Goal: Answer question/provide support: Share knowledge or assist other users

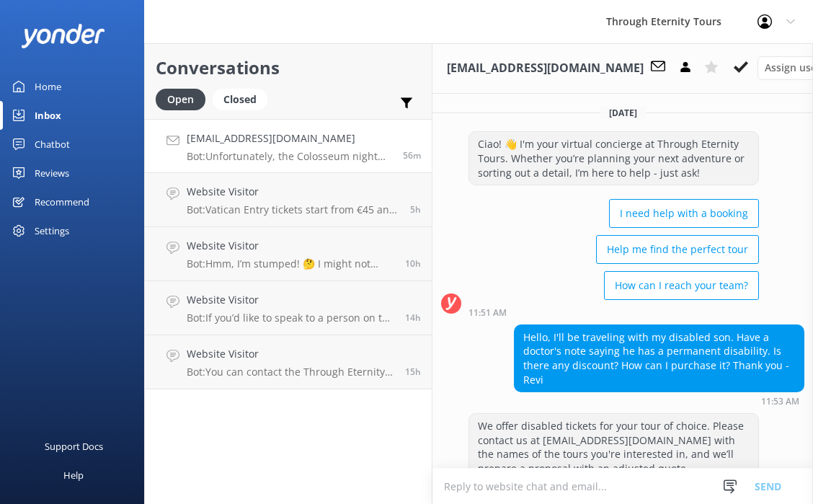
scroll to position [1265, 0]
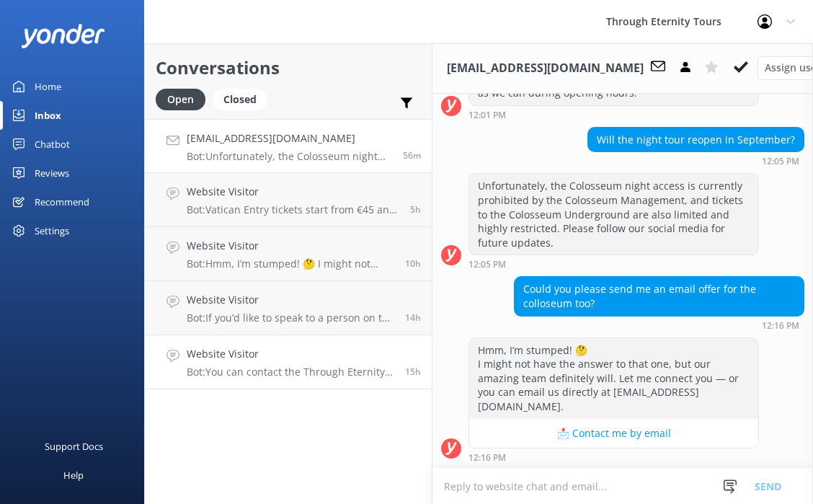
click at [233, 369] on p "Bot: You can contact the Through Eternity Tours team at [PHONE_NUMBER] or [PHON…" at bounding box center [290, 371] width 207 height 13
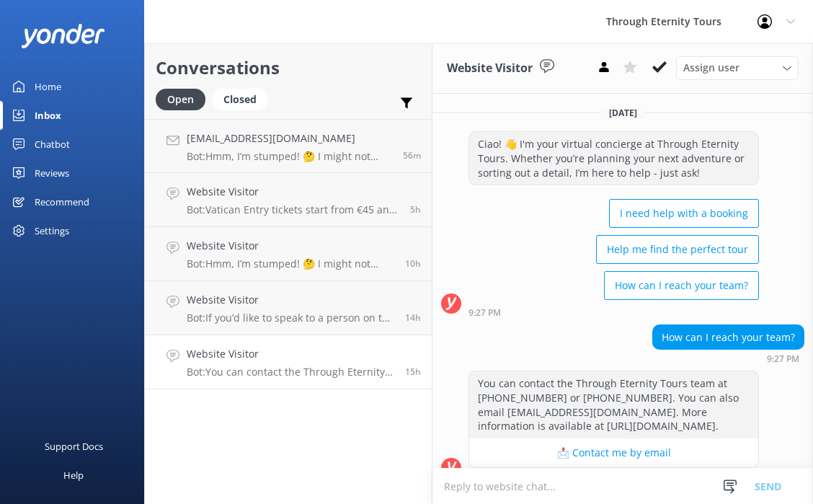
scroll to position [34, 0]
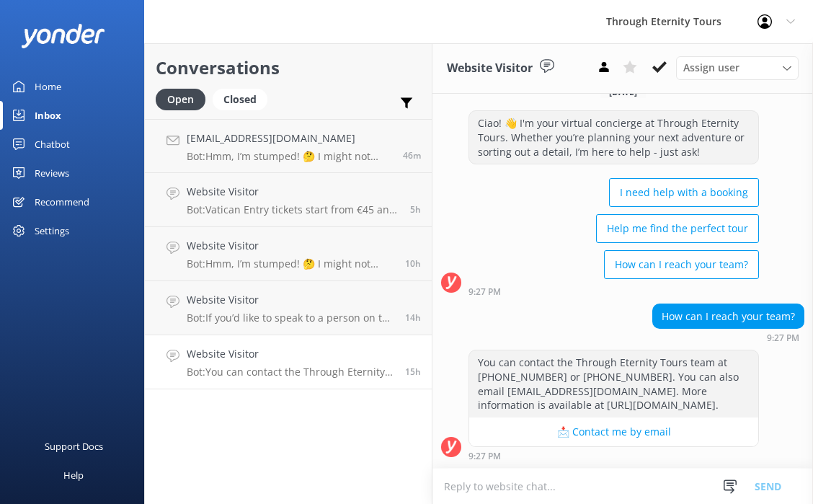
click at [491, 483] on textarea at bounding box center [622, 485] width 380 height 35
paste textarea "Hello, my name is [PERSON_NAME] from Through Eternity Tours. I’m happy to help …"
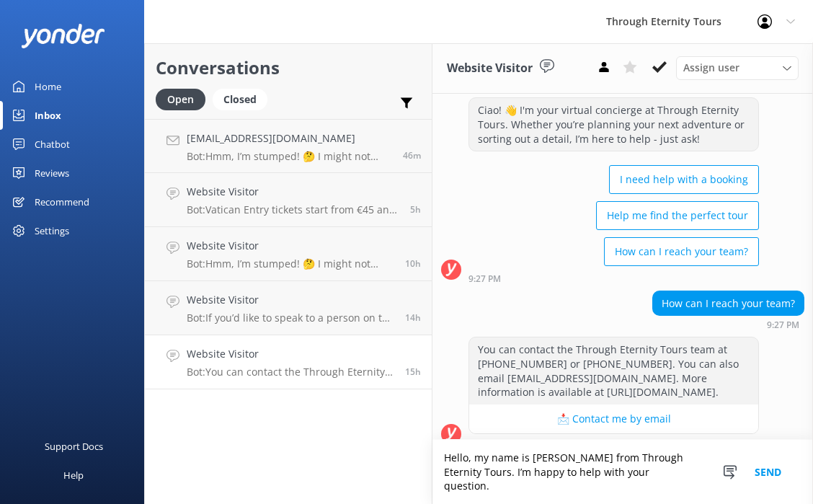
scroll to position [48, 0]
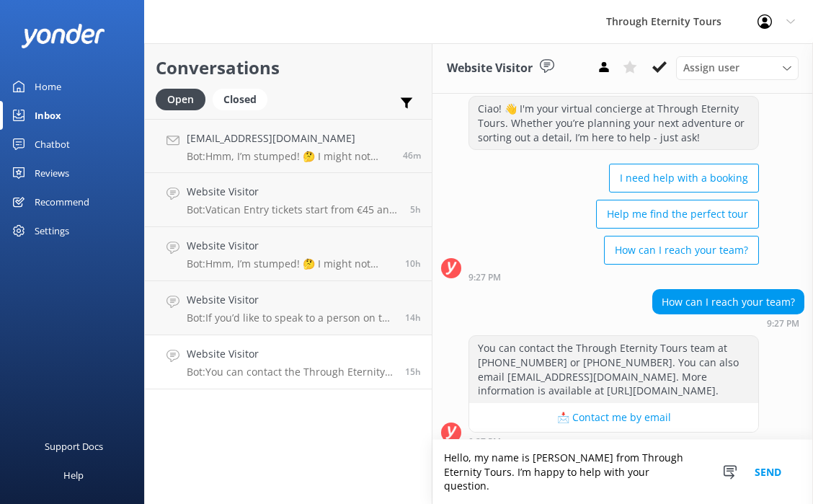
click at [540, 470] on textarea "Hello, my name is [PERSON_NAME] from Through Eternity Tours. I’m happy to help …" at bounding box center [622, 471] width 380 height 64
drag, startPoint x: 476, startPoint y: 485, endPoint x: 688, endPoint y: 485, distance: 211.8
click at [688, 485] on textarea "Hello, my name is [PERSON_NAME] from Through Eternity Tours. I’m happy to help …" at bounding box center [622, 471] width 380 height 64
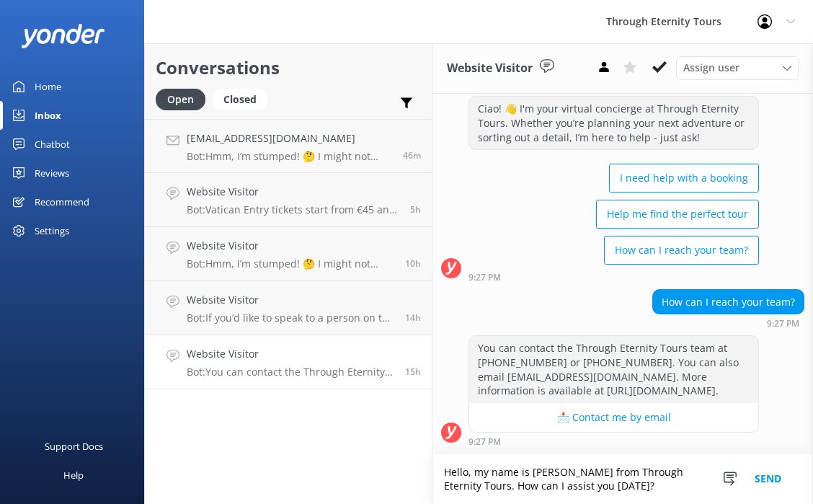
click at [596, 471] on textarea "Hello, my name is [PERSON_NAME] from Through Eternity Tours. How can I assist y…" at bounding box center [622, 479] width 380 height 50
type textarea "Hello, my name is [PERSON_NAME] from Through Eternity Tours. How can I assist y…"
click at [772, 478] on button "Send" at bounding box center [768, 479] width 54 height 50
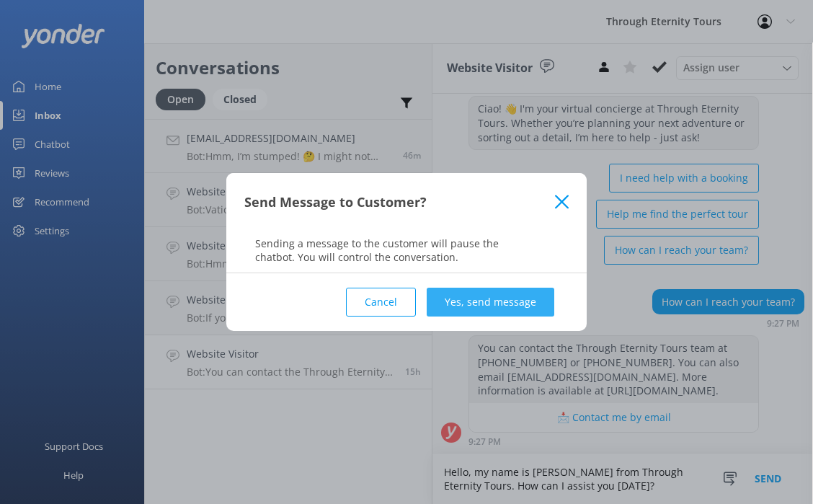
click at [483, 302] on button "Yes, send message" at bounding box center [490, 301] width 128 height 29
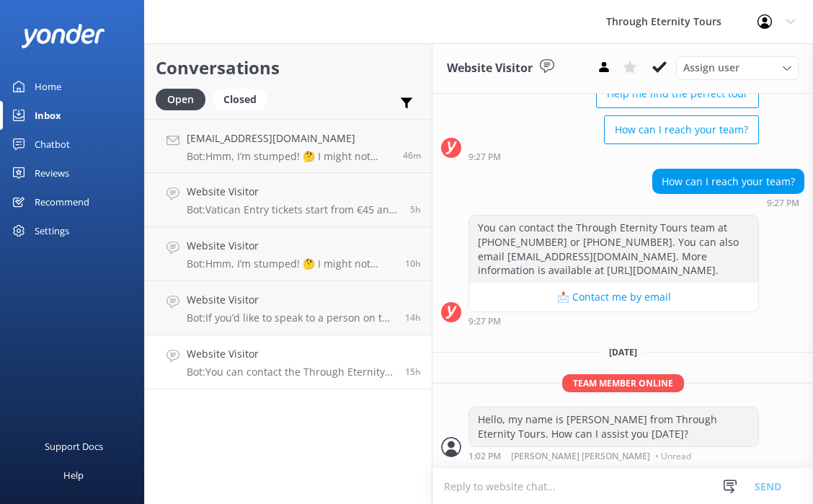
scroll to position [169, 0]
click at [492, 486] on textarea at bounding box center [622, 485] width 380 height 35
click at [649, 62] on button at bounding box center [659, 67] width 26 height 22
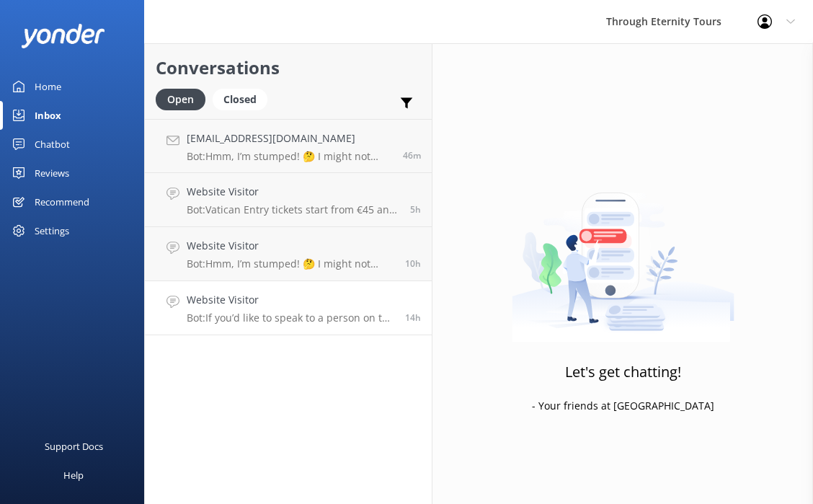
click at [287, 306] on h4 "Website Visitor" at bounding box center [290, 300] width 207 height 16
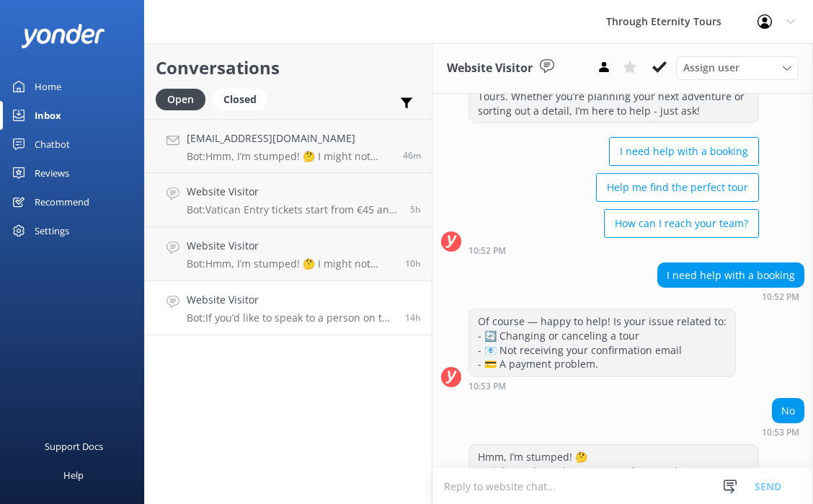
scroll to position [305, 0]
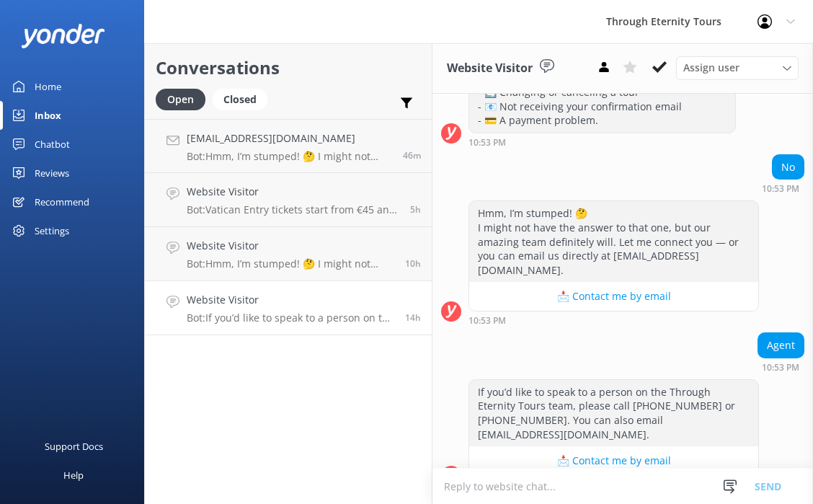
click at [527, 480] on textarea at bounding box center [622, 485] width 380 height 35
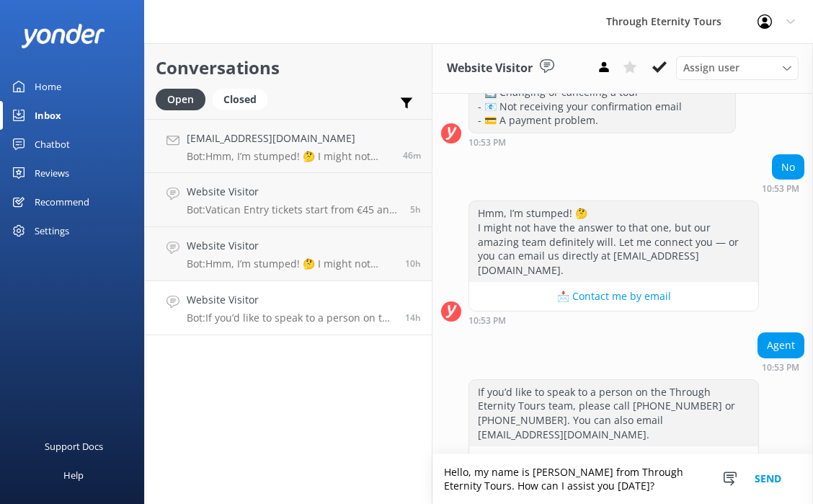
scroll to position [320, 0]
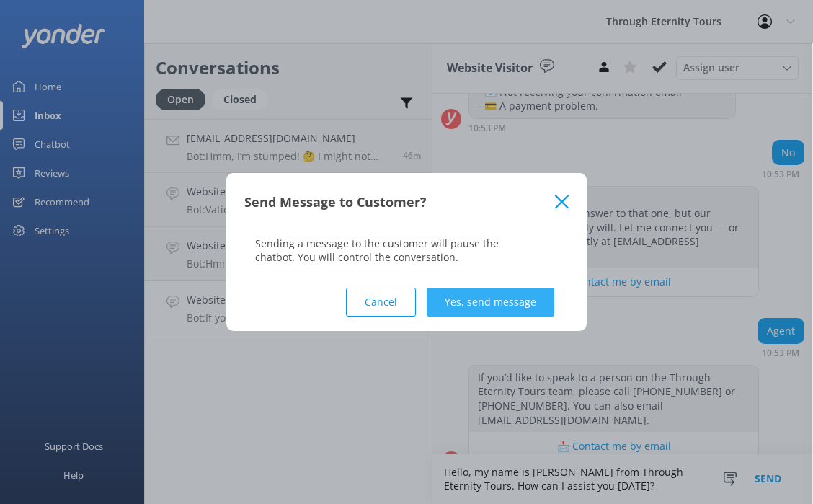
type textarea "Hello, my name is [PERSON_NAME] from Through Eternity Tours. How can I assist y…"
click at [521, 292] on button "Yes, send message" at bounding box center [490, 301] width 128 height 29
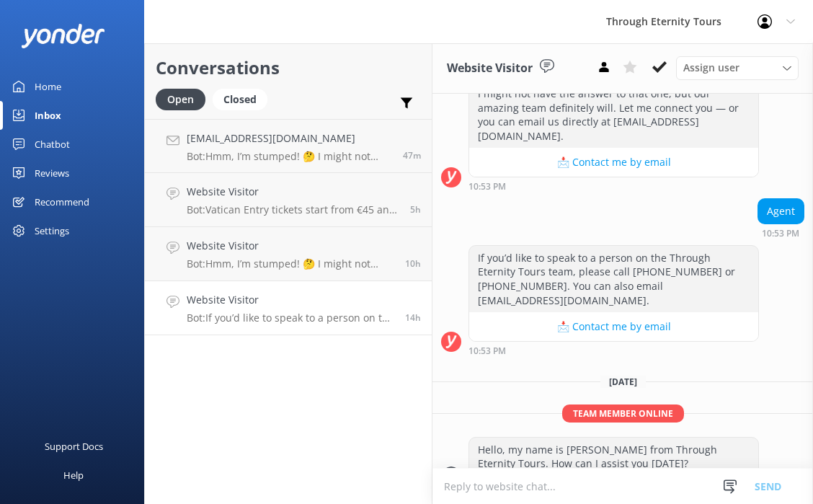
scroll to position [440, 0]
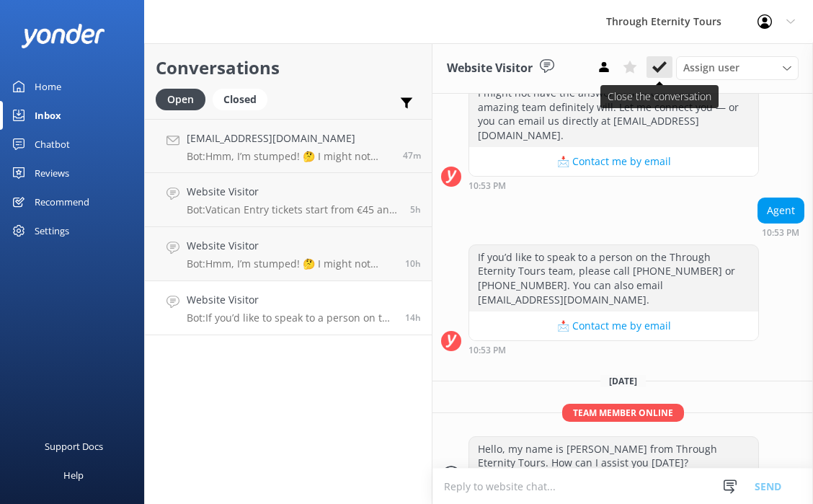
click at [663, 60] on icon at bounding box center [659, 67] width 14 height 14
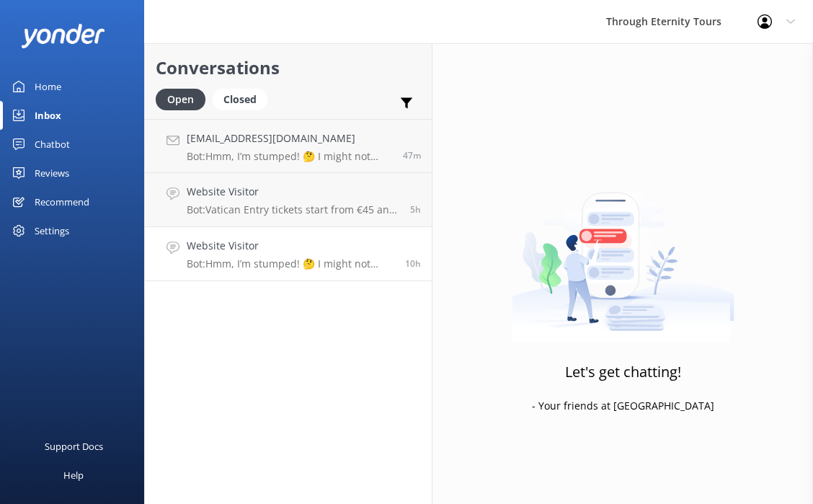
click at [346, 263] on p "Bot: Hmm, I’m stumped! 🤔 I might not have the answer to that one, but our amazi…" at bounding box center [290, 263] width 207 height 13
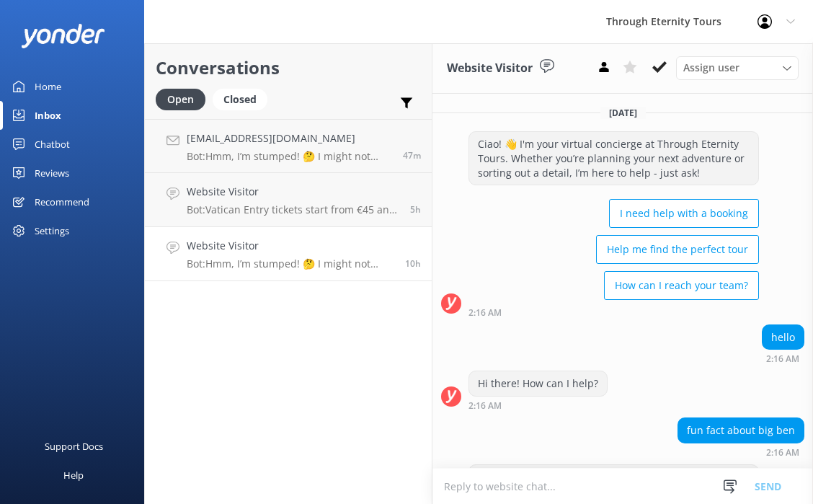
scroll to position [113, 0]
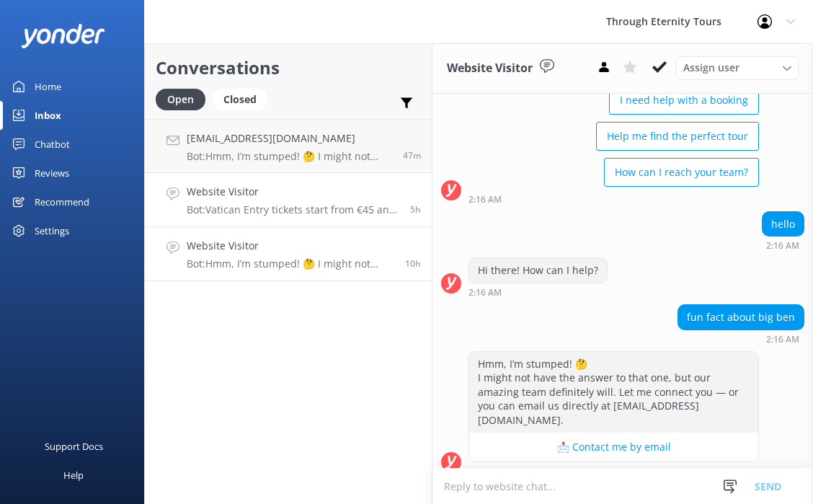
click at [251, 205] on p "Bot: Vatican Entry tickets start from €45 and include skip-the-line access to t…" at bounding box center [293, 209] width 213 height 13
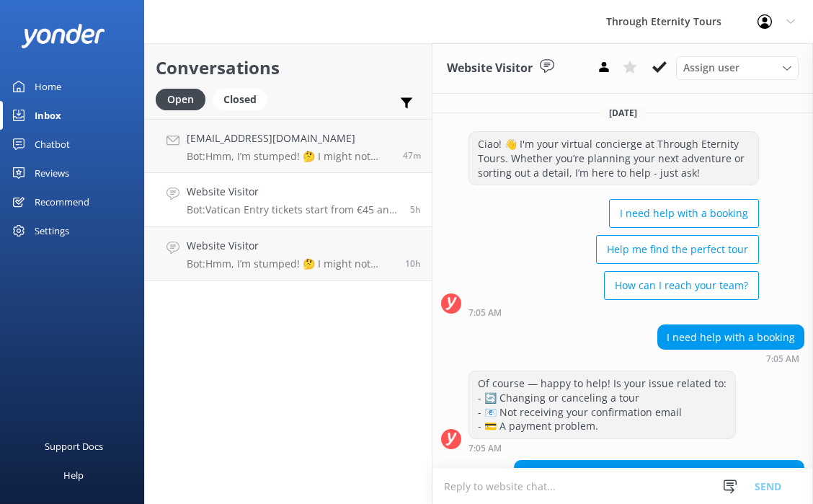
scroll to position [184, 0]
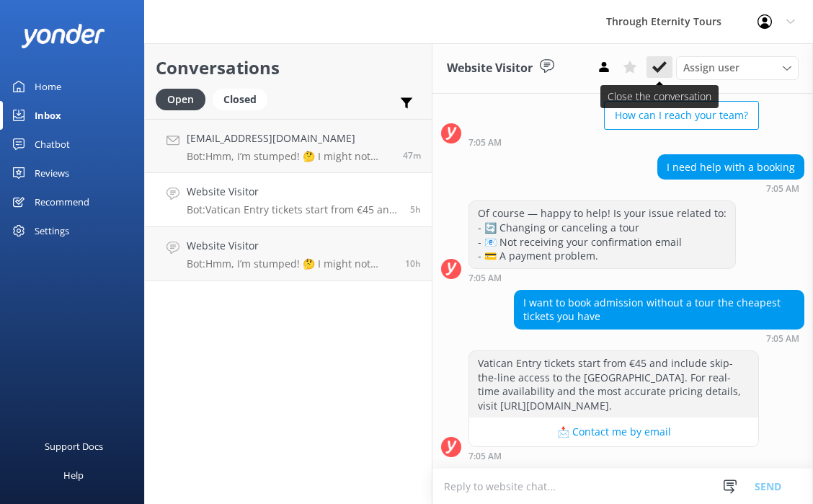
click at [658, 67] on use at bounding box center [659, 67] width 14 height 12
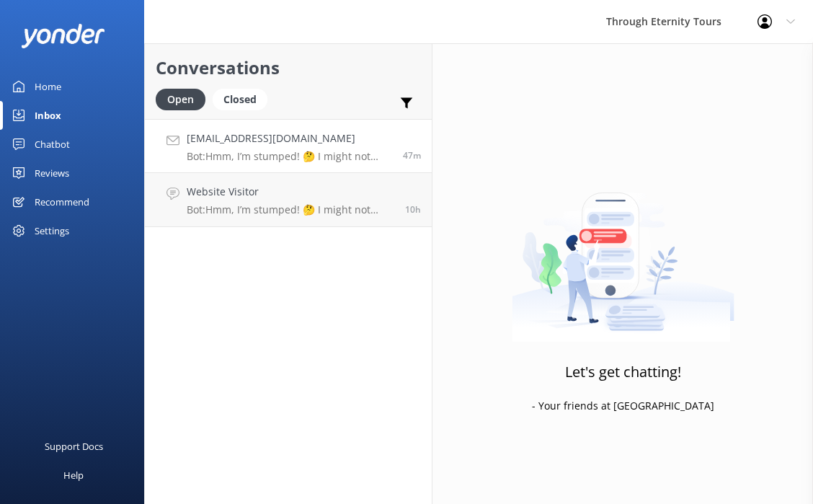
click at [301, 144] on h4 "[EMAIL_ADDRESS][DOMAIN_NAME]" at bounding box center [289, 138] width 205 height 16
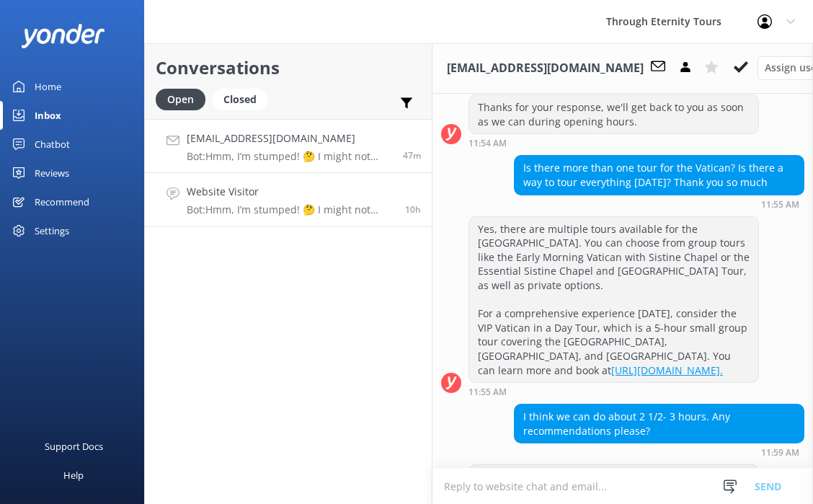
click at [251, 188] on h4 "Website Visitor" at bounding box center [290, 192] width 207 height 16
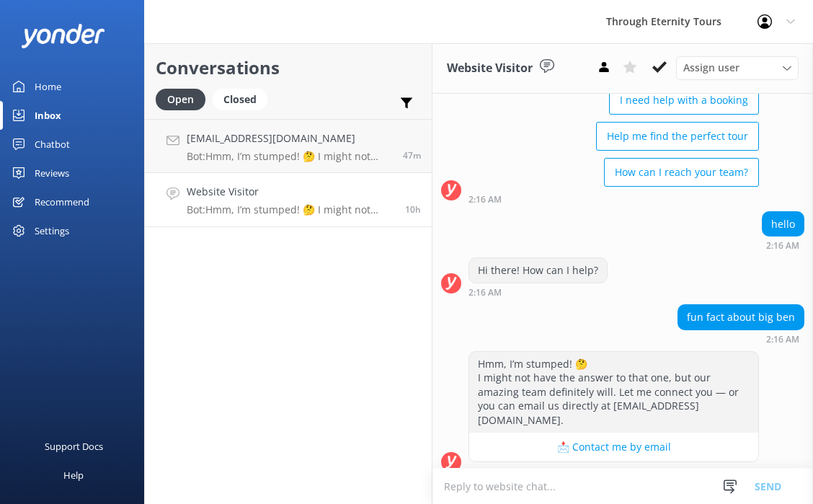
click at [290, 190] on h4 "Website Visitor" at bounding box center [290, 192] width 207 height 16
click at [303, 234] on div "Conversations Open Closed Important Assigned to me Unassigned [EMAIL_ADDRESS][D…" at bounding box center [288, 273] width 288 height 460
click at [298, 209] on p "Bot: Hmm, I’m stumped! 🤔 I might not have the answer to that one, but our amazi…" at bounding box center [290, 209] width 207 height 13
click at [598, 494] on textarea at bounding box center [622, 485] width 380 height 35
paste textarea "You have reached the Reservations Department. If you have any inquiries regardi…"
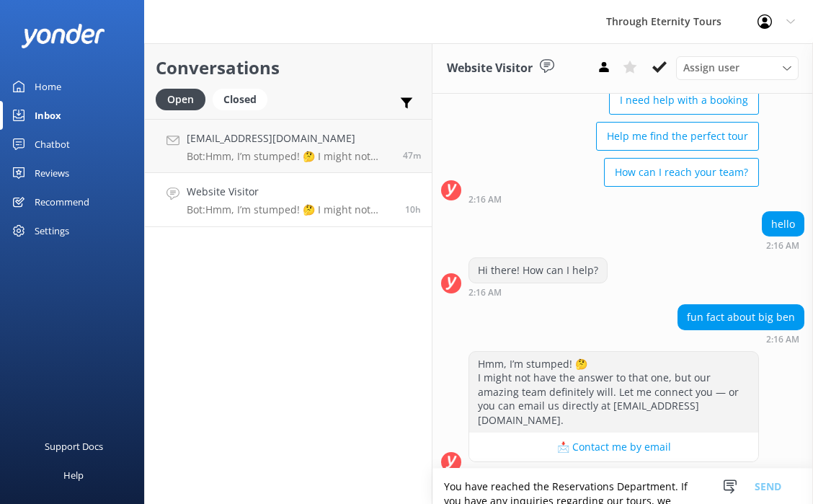
scroll to position [142, 0]
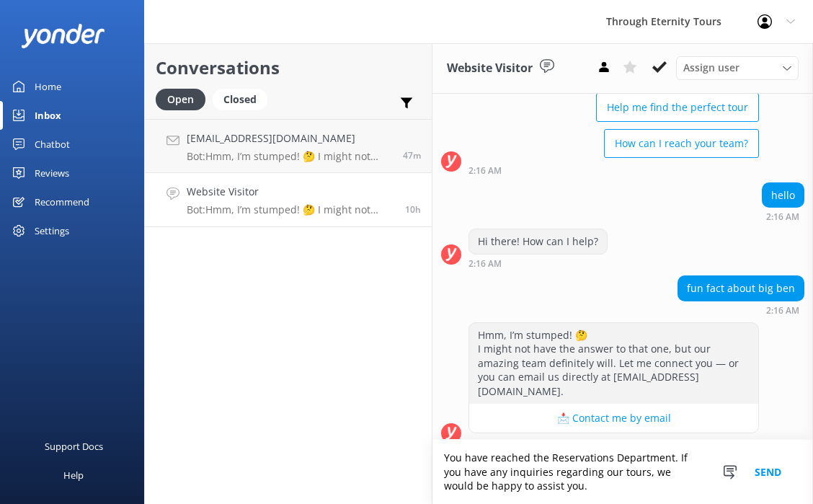
type textarea "You have reached the Reservations Department. If you have any inquiries regardi…"
click at [762, 475] on button "Send" at bounding box center [768, 471] width 54 height 64
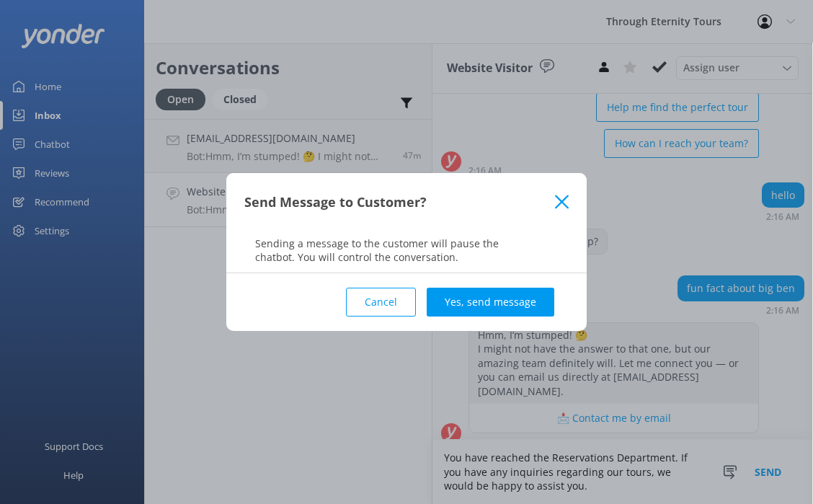
click at [497, 337] on div "Send Message to Customer? Sending a message to the customer will pause the chat…" at bounding box center [406, 252] width 813 height 504
click at [492, 299] on button "Yes, send message" at bounding box center [490, 301] width 128 height 29
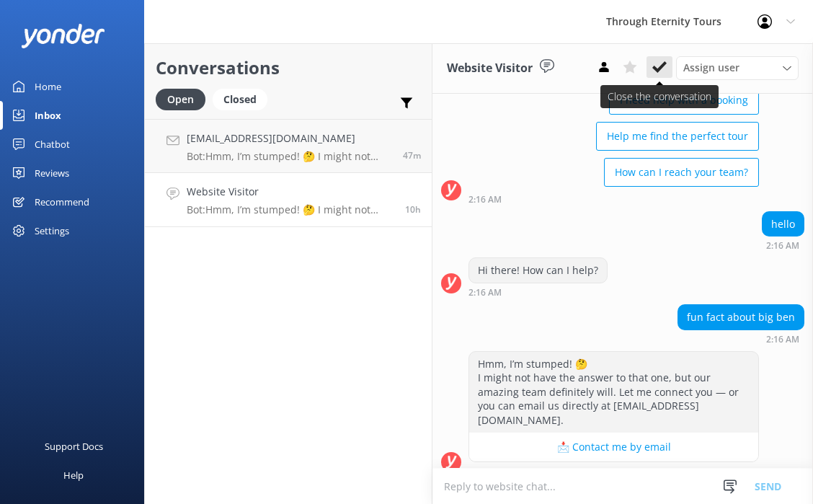
scroll to position [235, 0]
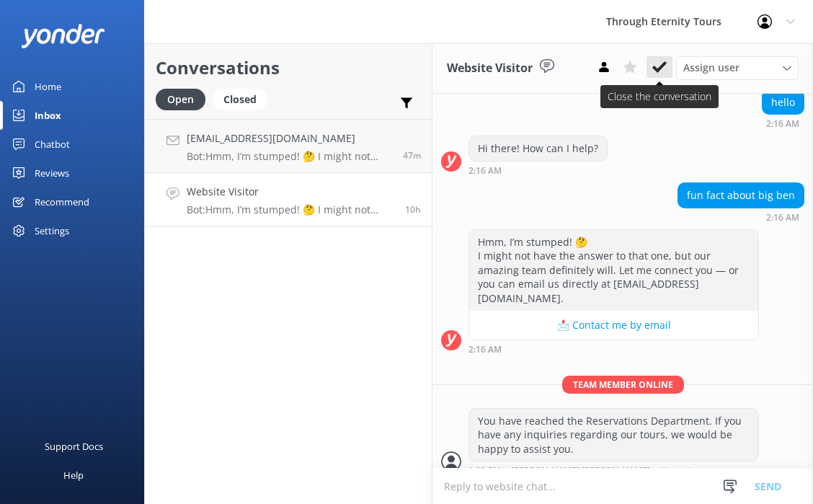
click at [660, 63] on icon at bounding box center [659, 67] width 14 height 14
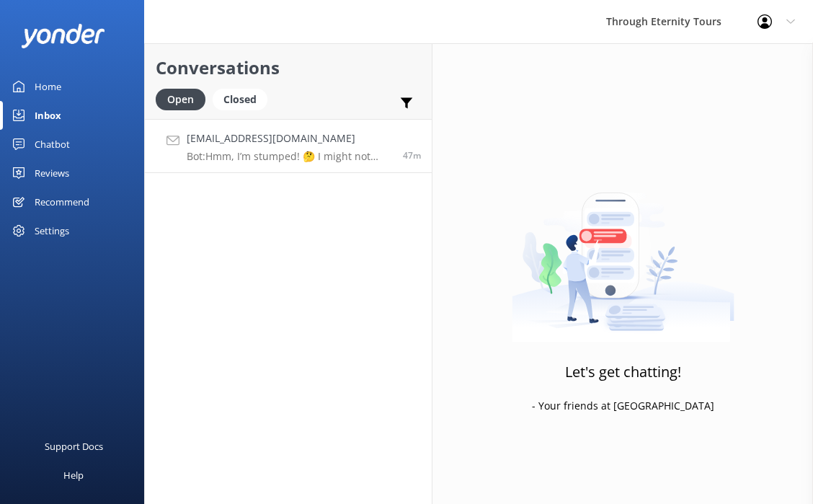
click at [269, 144] on h4 "[EMAIL_ADDRESS][DOMAIN_NAME]" at bounding box center [289, 138] width 205 height 16
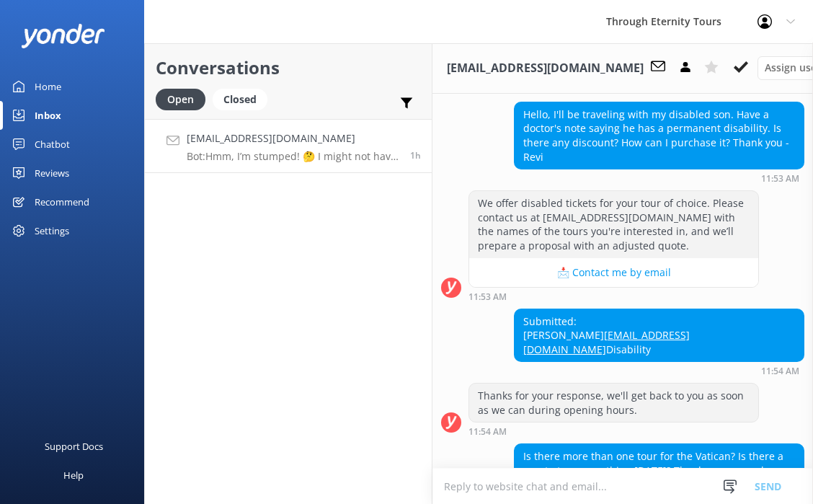
scroll to position [223, 0]
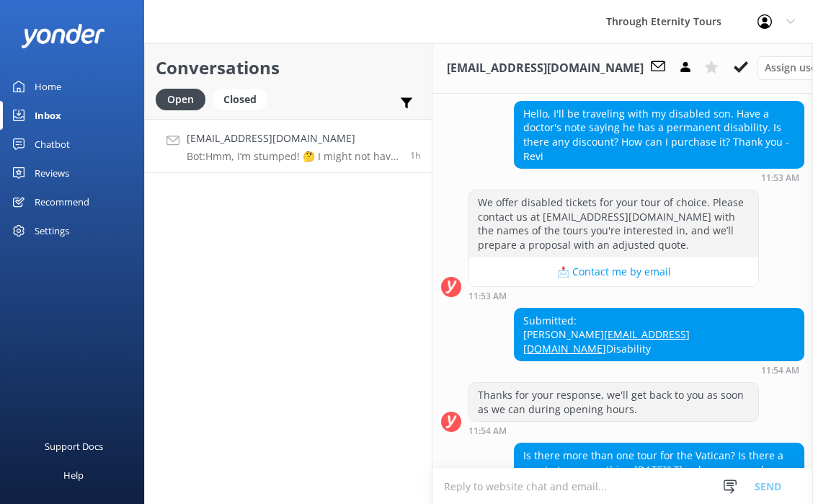
click at [723, 334] on div "Submitted: [PERSON_NAME] [EMAIL_ADDRESS][DOMAIN_NAME] Disability" at bounding box center [658, 334] width 289 height 53
copy div "Revital"
drag, startPoint x: 798, startPoint y: 347, endPoint x: 703, endPoint y: 352, distance: 95.3
click at [703, 352] on div "Submitted: [PERSON_NAME] [EMAIL_ADDRESS][DOMAIN_NAME] Disability" at bounding box center [658, 334] width 289 height 53
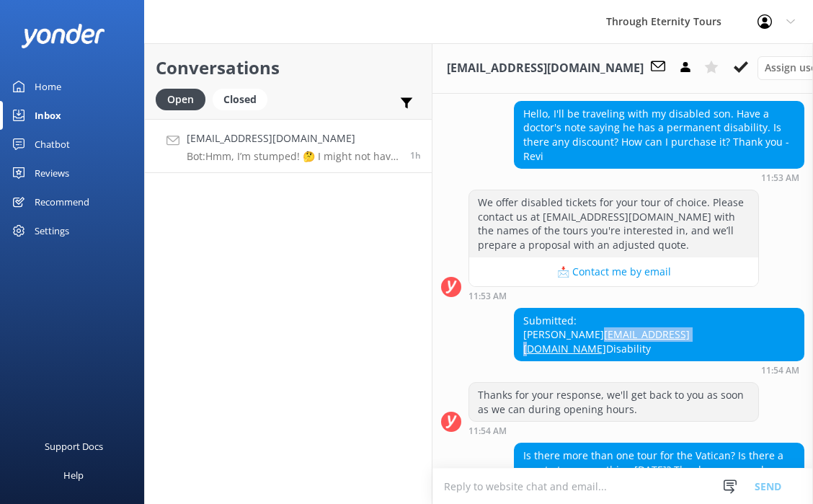
copy link "[EMAIL_ADDRESS][DOMAIN_NAME]"
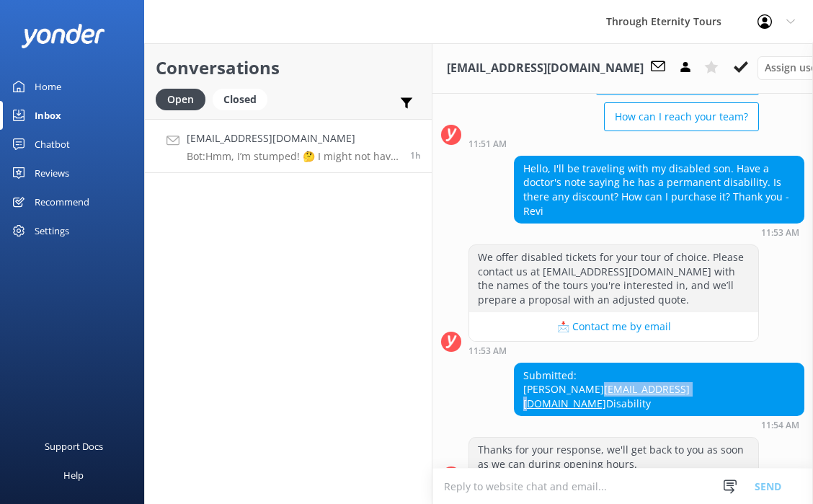
scroll to position [110, 0]
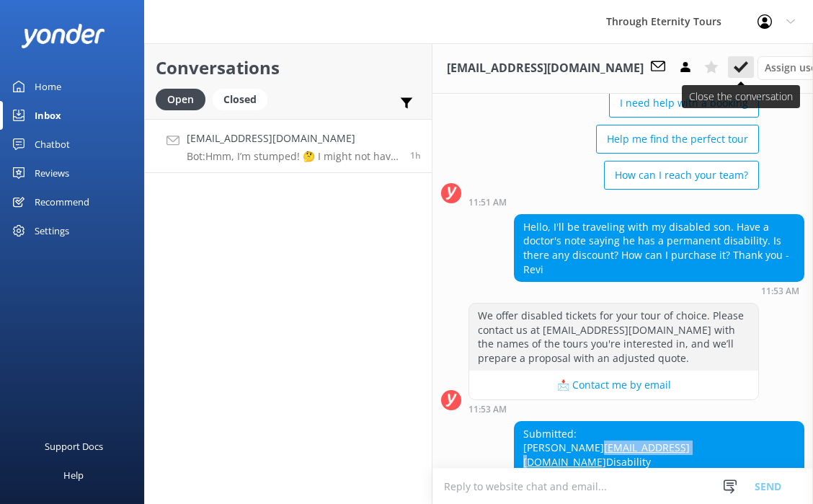
click at [728, 69] on button at bounding box center [741, 67] width 26 height 22
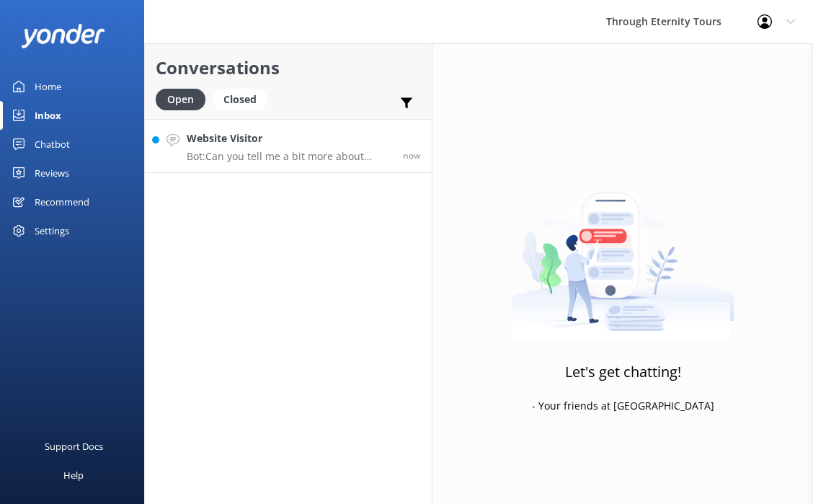
click at [268, 158] on p "Bot: Can you tell me a bit more about where you are going? We have an amazing a…" at bounding box center [289, 156] width 205 height 13
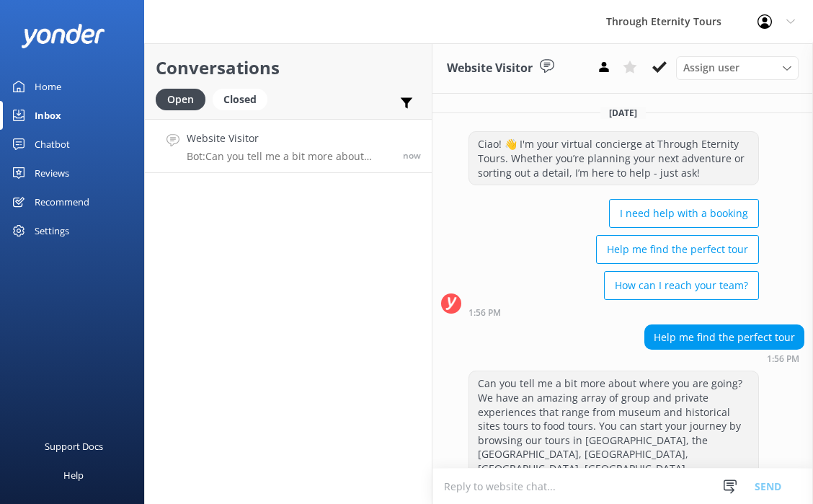
scroll to position [79, 0]
